Goal: Task Accomplishment & Management: Manage account settings

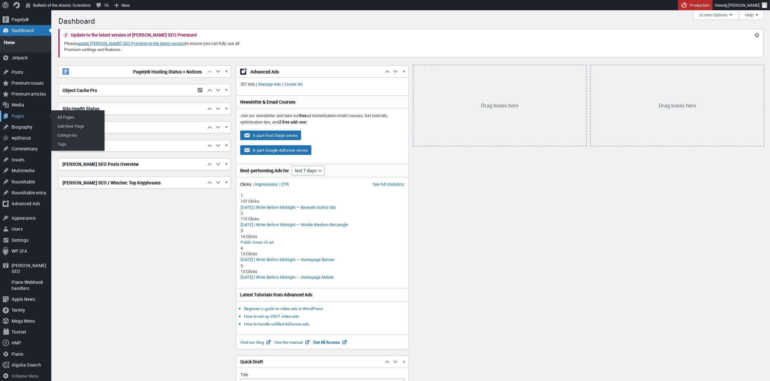
click at [18, 111] on div "Pages" at bounding box center [25, 116] width 51 height 11
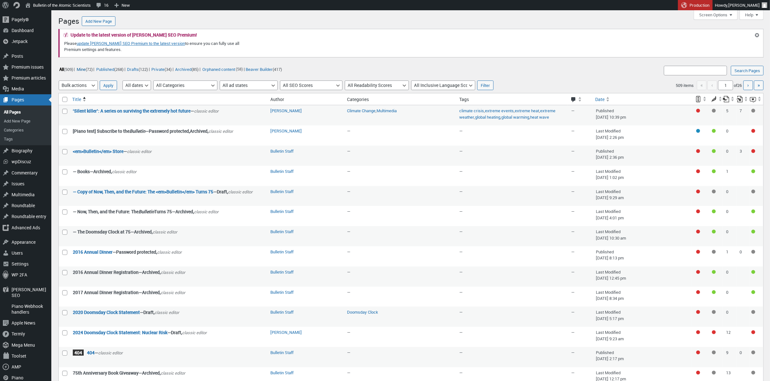
click at [87, 66] on link "Mine (72)" at bounding box center [85, 68] width 18 height 7
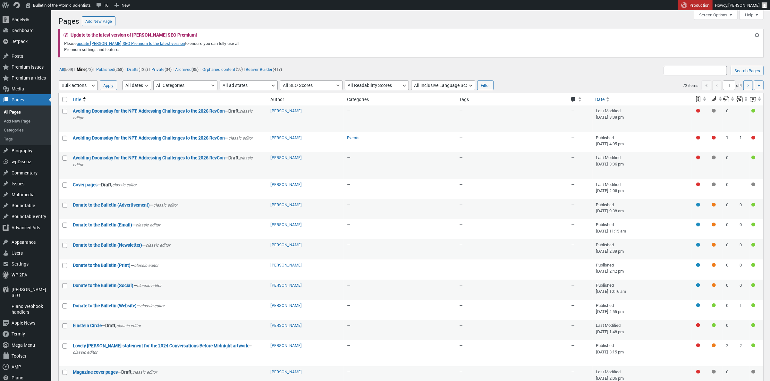
click at [597, 101] on span "Date" at bounding box center [599, 99] width 9 height 6
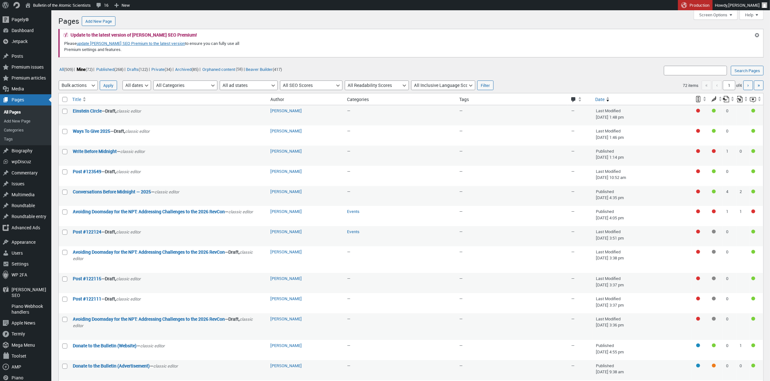
click at [69, 72] on li "All (509) |" at bounding box center [66, 69] width 16 height 8
click at [64, 69] on link "All (509)" at bounding box center [65, 68] width 15 height 7
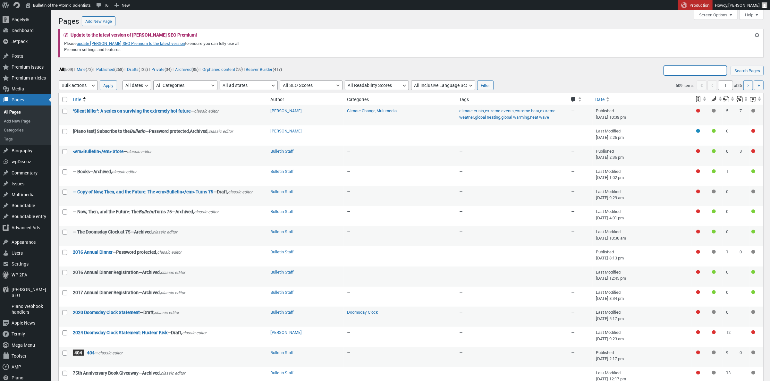
click at [680, 72] on input "Search Pages:" at bounding box center [694, 71] width 63 height 10
type input "Topic"
click at [746, 71] on input "Search Pages" at bounding box center [746, 71] width 33 height 10
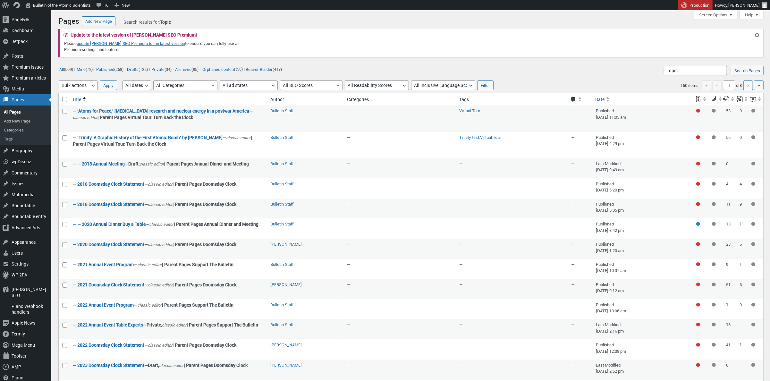
click at [144, 67] on link "Drafts (122)" at bounding box center [137, 68] width 22 height 7
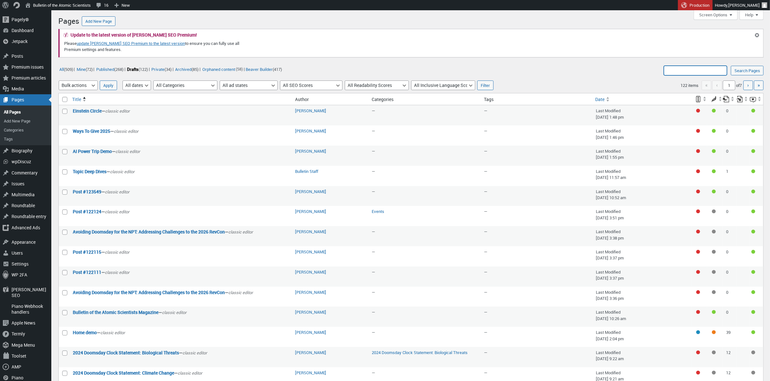
click at [663, 73] on input "Search Pages:" at bounding box center [694, 71] width 63 height 10
type input "Topic Deep Dives"
click at [746, 71] on input "Search Pages" at bounding box center [746, 71] width 33 height 10
click at [702, 70] on input "Topic Deep Dives" at bounding box center [694, 71] width 63 height 10
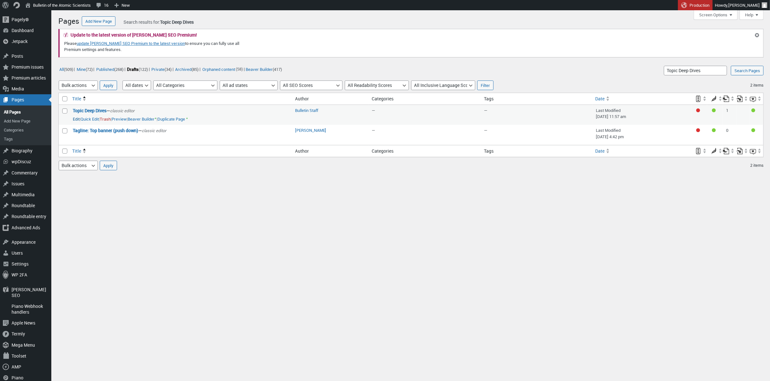
click at [76, 117] on link "Edit" at bounding box center [76, 119] width 7 height 6
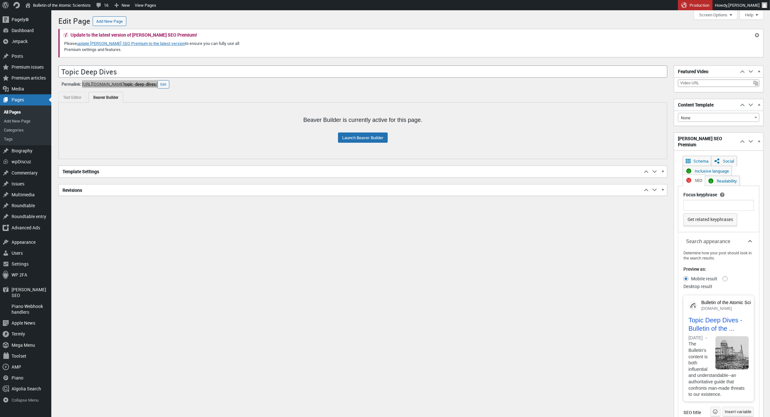
scroll to position [12, 4]
